Goal: Feedback & Contribution: Submit feedback/report problem

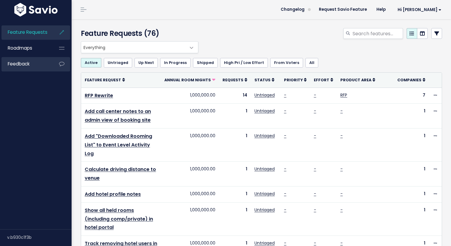
click at [21, 61] on link "Feedback" at bounding box center [25, 64] width 48 height 14
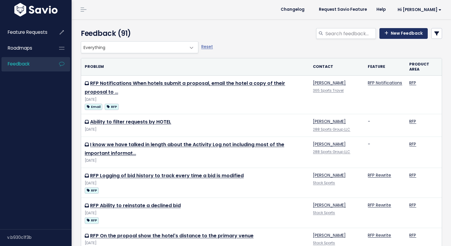
click at [402, 35] on link "New Feedback" at bounding box center [403, 33] width 48 height 11
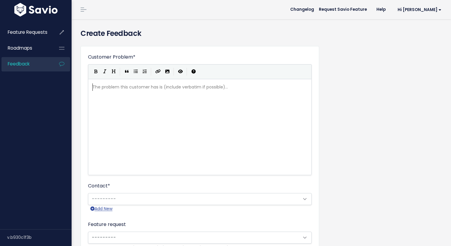
scroll to position [1, 0]
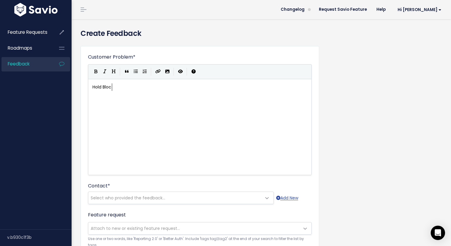
type textarea "Hold Block"
type textarea "Group Block Release Date"
click at [136, 73] on button "Generic List" at bounding box center [135, 71] width 9 height 9
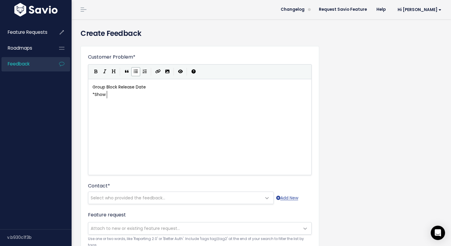
scroll to position [2, 12]
type textarea "Show relase dat"
type textarea "in date format instead of days le"
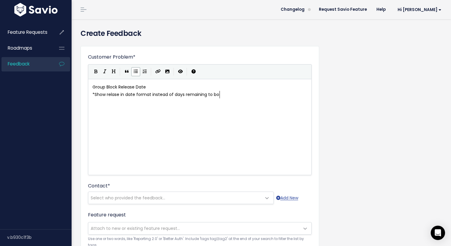
type textarea "remaining to book"
click at [107, 95] on span "Show relase in date format instead of days remaining to book" at bounding box center [159, 94] width 129 height 6
type textarea "block"
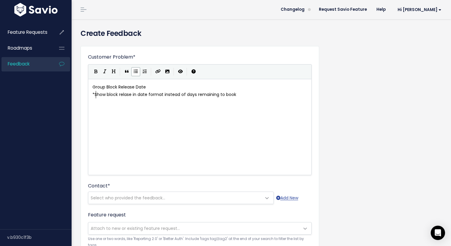
click at [96, 95] on span "Show block relase in date format instead of days remaining to book" at bounding box center [166, 94] width 142 height 6
click at [106, 95] on span "Show block relase in date format instead of days remaining to book" at bounding box center [166, 94] width 142 height 6
click at [254, 94] on pre "* Show block relase in date format instead of days remaining to book" at bounding box center [199, 94] width 217 height 7
type textarea "This should"
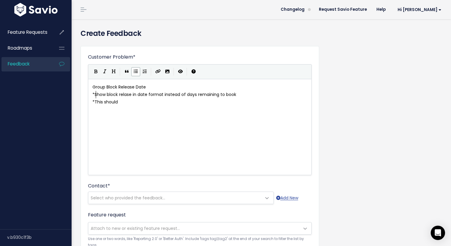
click at [96, 95] on span "Show block relase in date format instead of days remaining to book" at bounding box center [166, 94] width 142 height 6
type textarea "When"
type textarea "In the Group Block Portal,"
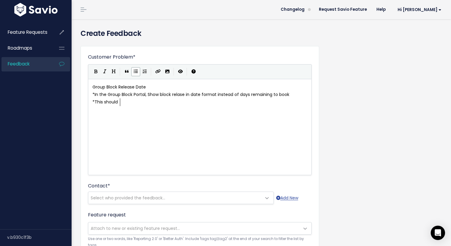
type textarea "* This should"
drag, startPoint x: 123, startPoint y: 103, endPoint x: 72, endPoint y: 99, distance: 50.9
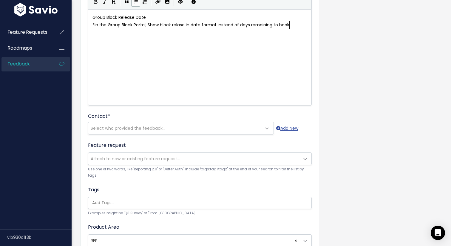
scroll to position [70, 0]
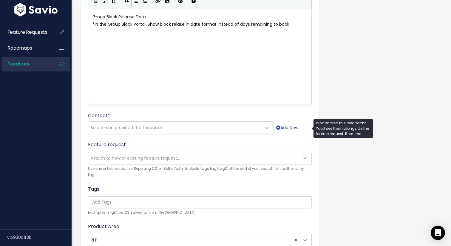
click at [129, 128] on span "Select who provided the feedback..." at bounding box center [128, 127] width 75 height 6
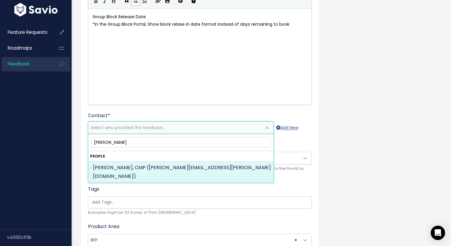
type input "Sheila Yarnell"
select select "73901226"
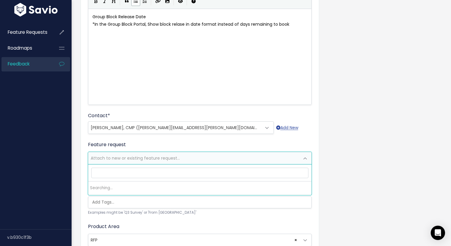
click at [121, 158] on span "Attach to new or existing feature request..." at bounding box center [135, 158] width 89 height 6
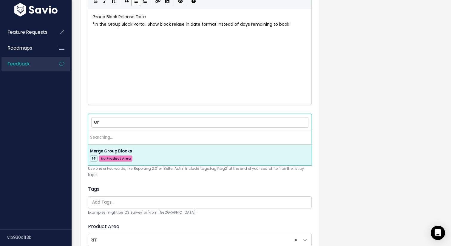
type input "G"
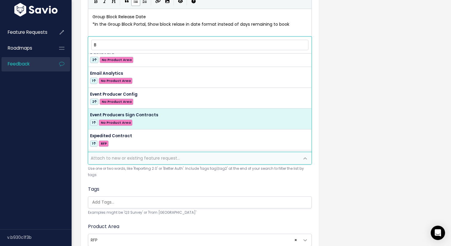
scroll to position [577, 0]
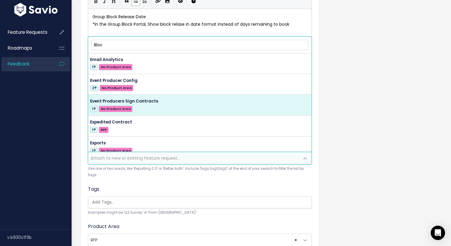
type input "Block"
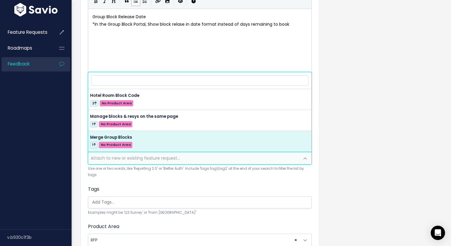
click at [116, 203] on input "search" at bounding box center [201, 202] width 223 height 6
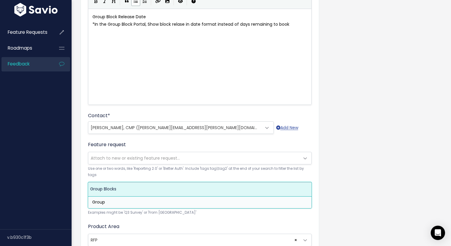
type input "Group"
select select "13068"
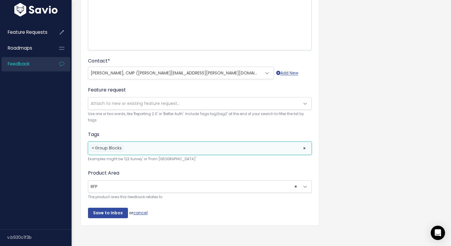
scroll to position [127, 0]
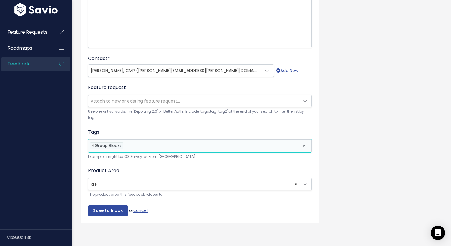
click at [146, 147] on li at bounding box center [212, 145] width 174 height 6
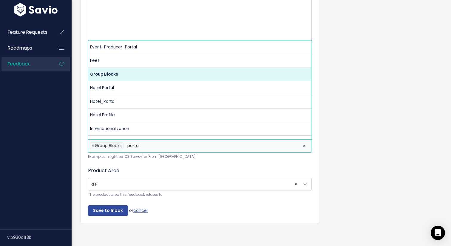
scroll to position [0, 0]
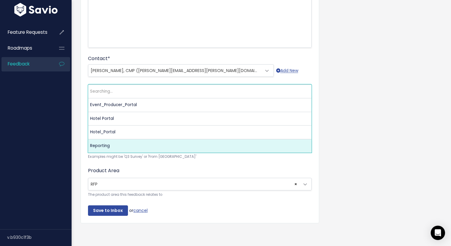
type input "p"
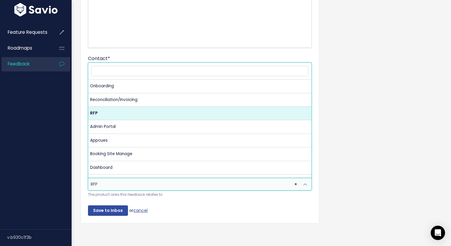
click at [116, 184] on span "× RFP" at bounding box center [193, 184] width 211 height 12
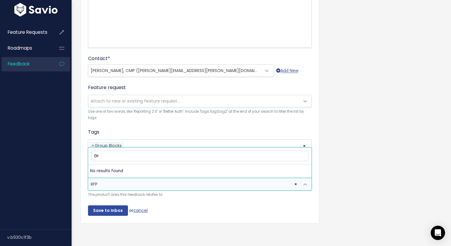
type input "G"
type input "B"
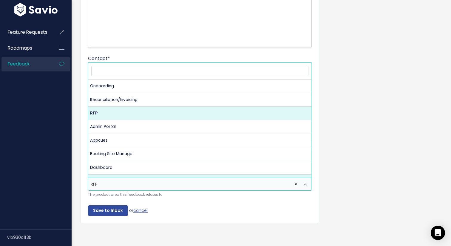
select select
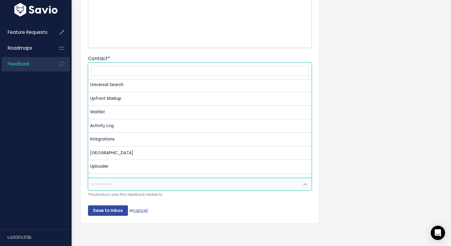
scroll to position [244, 0]
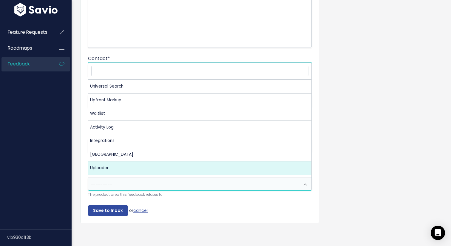
click at [81, 169] on div "Customer Problem * Group Block Release Date * In the Group Block Portal, Show b…" at bounding box center [200, 71] width 239 height 304
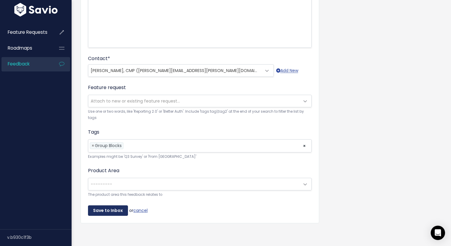
click at [113, 209] on input "Save to Inbox" at bounding box center [108, 210] width 40 height 11
